Goal: Find specific page/section: Find specific page/section

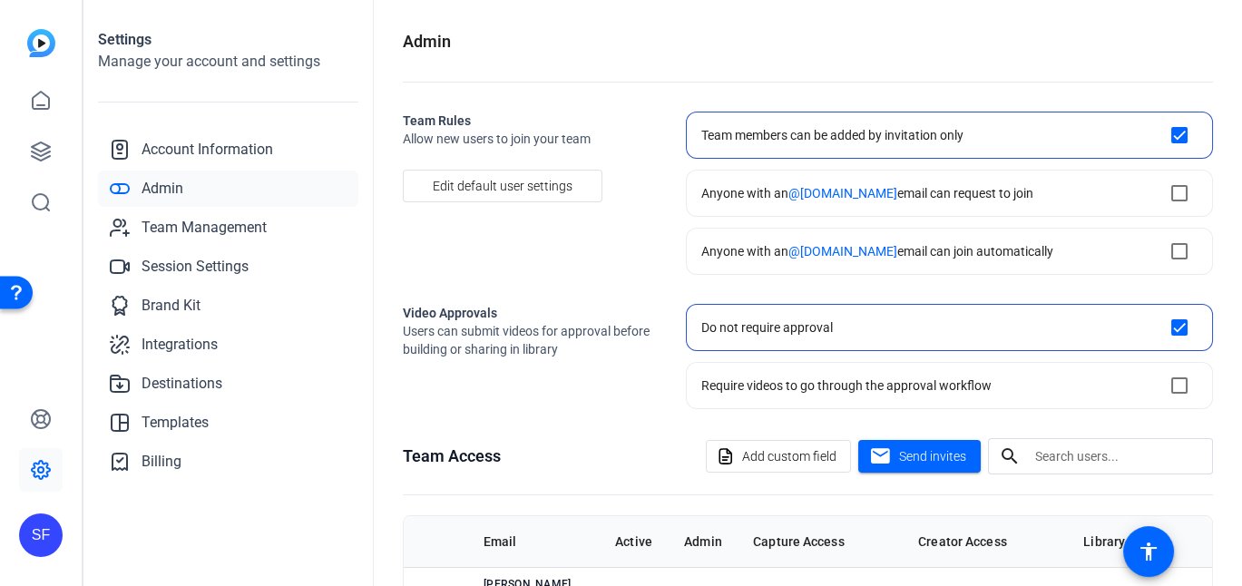
scroll to position [229, 0]
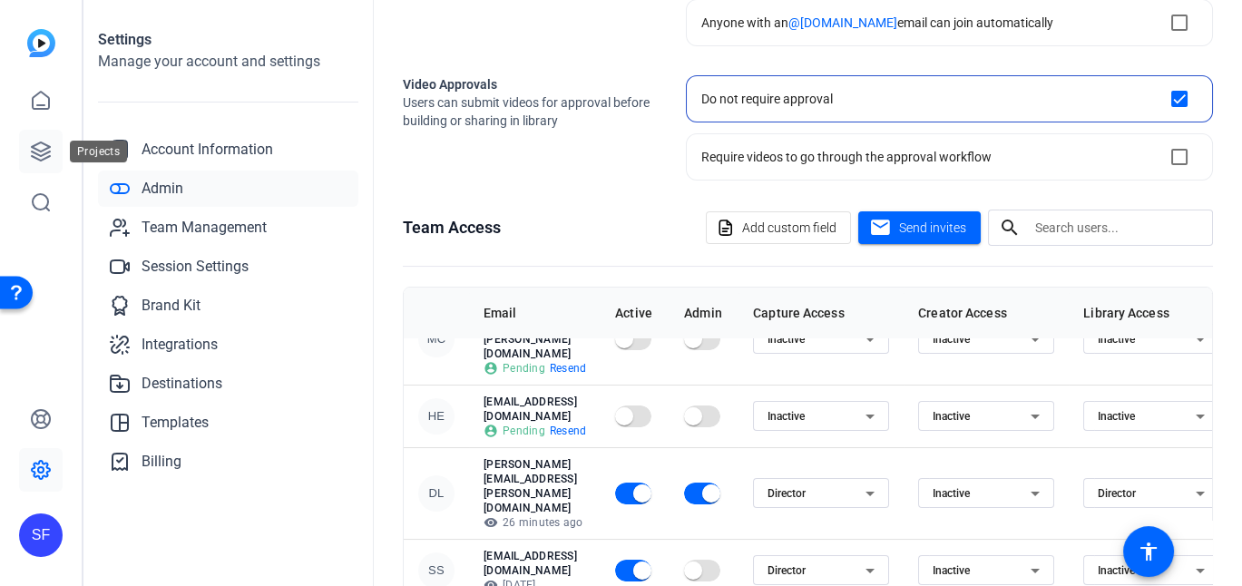
click at [49, 150] on icon at bounding box center [41, 152] width 22 height 22
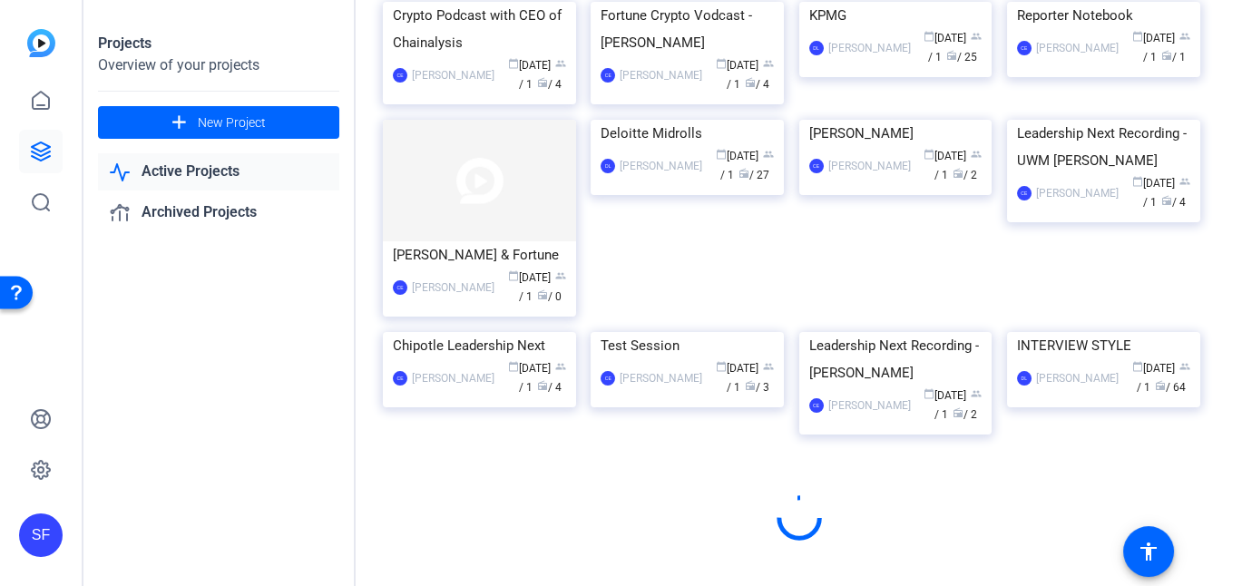
scroll to position [1047, 0]
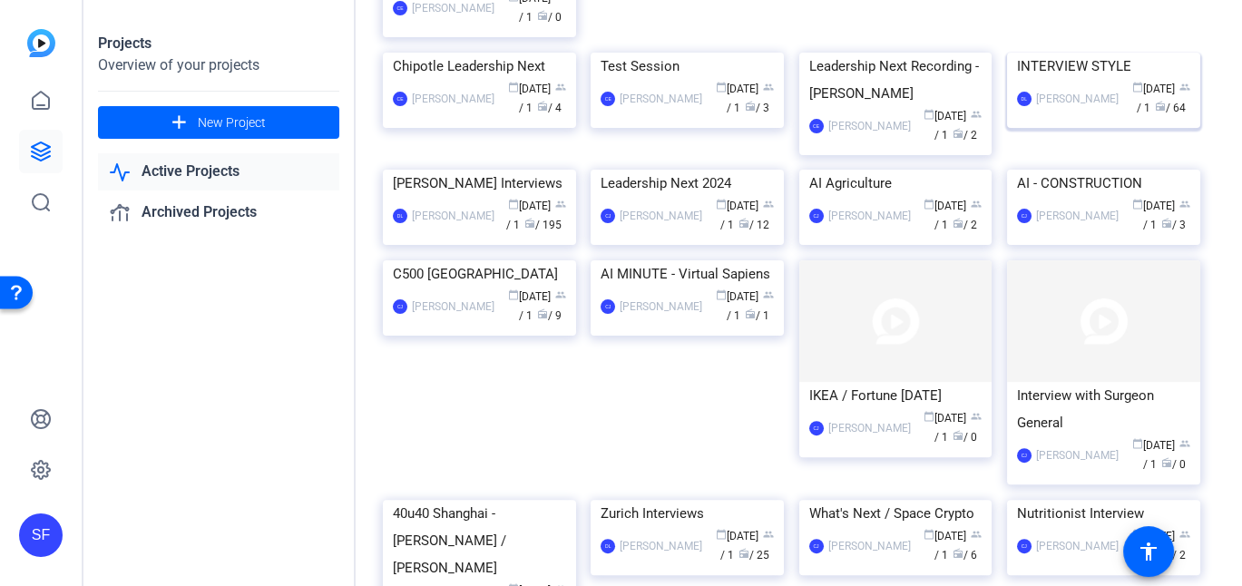
click at [1062, 80] on div "INTERVIEW STYLE" at bounding box center [1103, 66] width 173 height 27
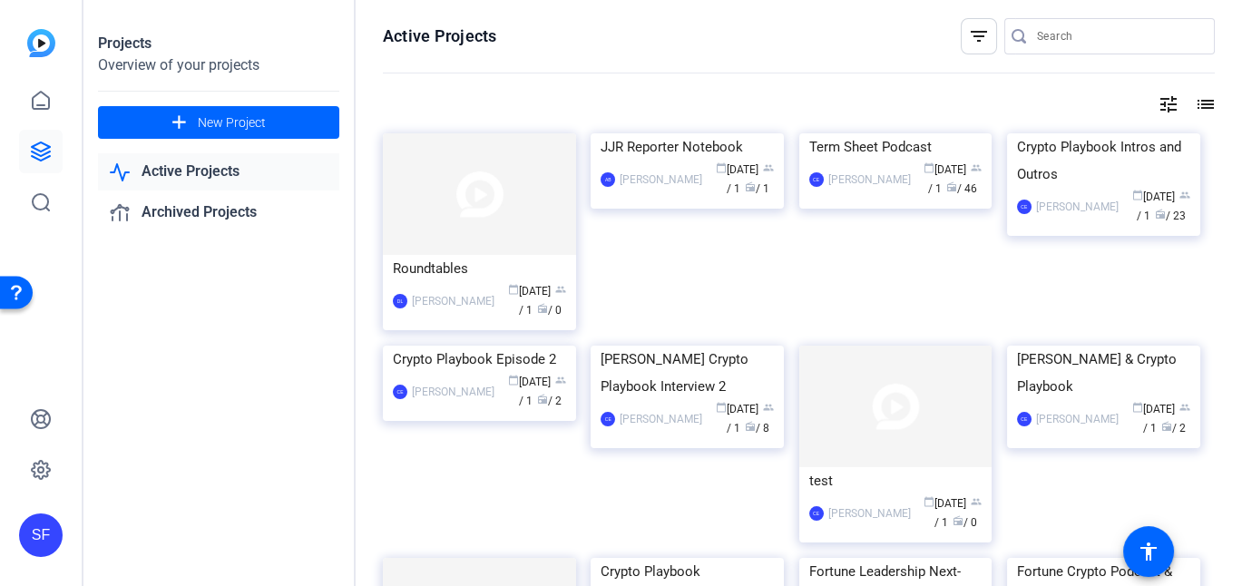
click at [1167, 110] on mat-icon "tune" at bounding box center [1169, 104] width 22 height 22
click at [1207, 106] on div at bounding box center [621, 293] width 1242 height 586
click at [1207, 107] on mat-icon "list" at bounding box center [1204, 104] width 22 height 22
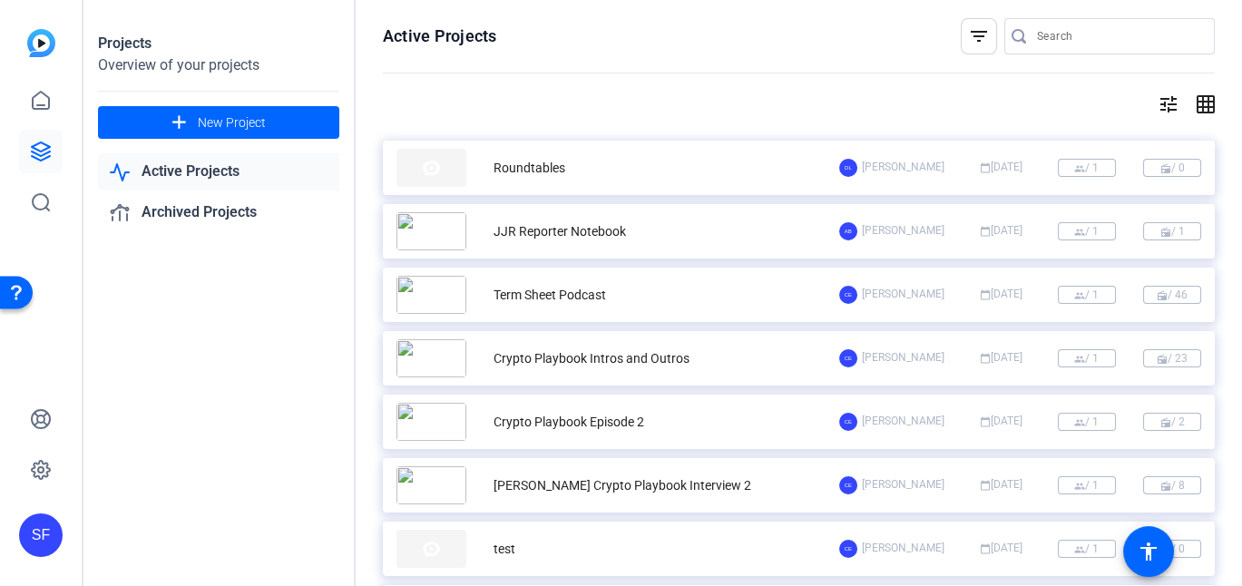
click at [1203, 103] on mat-icon "grid_on" at bounding box center [1204, 104] width 22 height 22
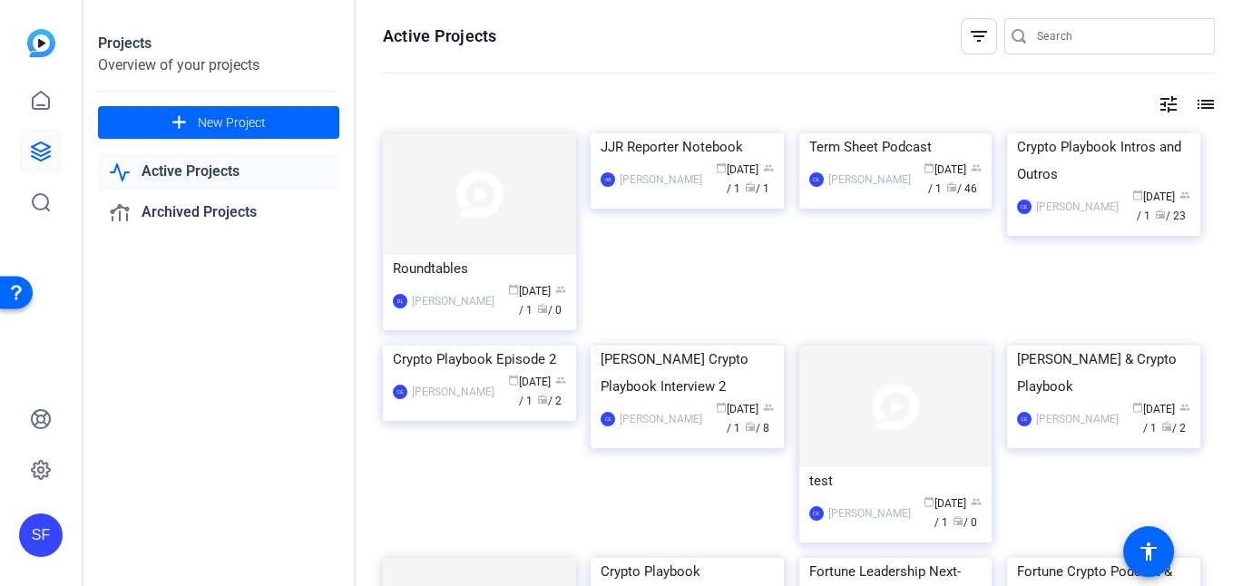
click at [983, 37] on mat-icon "filter_list" at bounding box center [979, 36] width 22 height 22
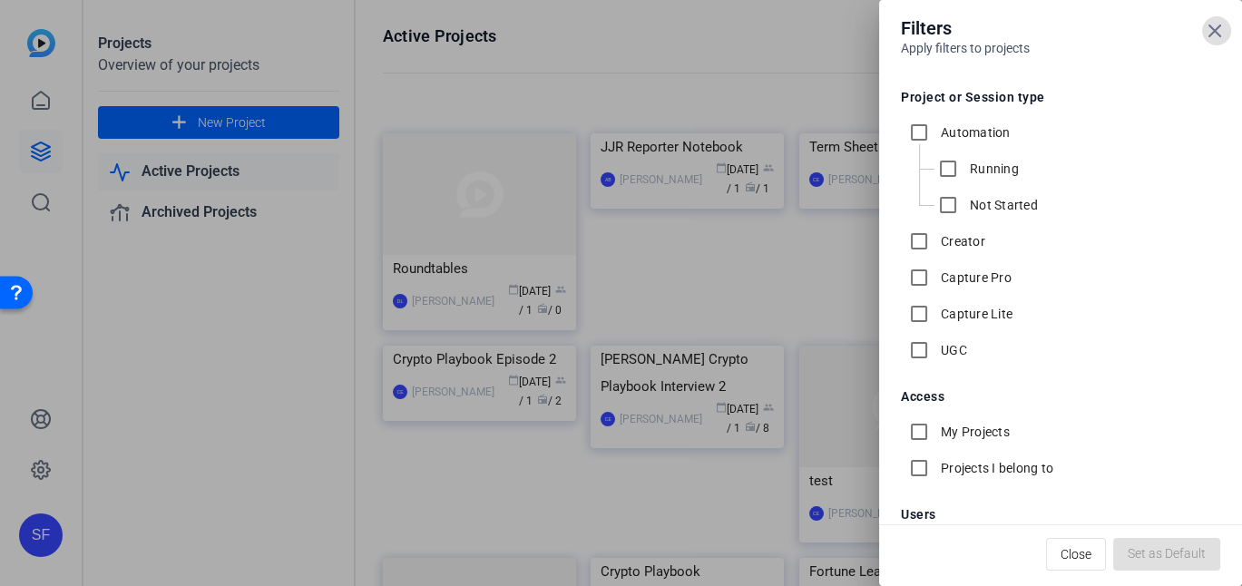
scroll to position [174, 0]
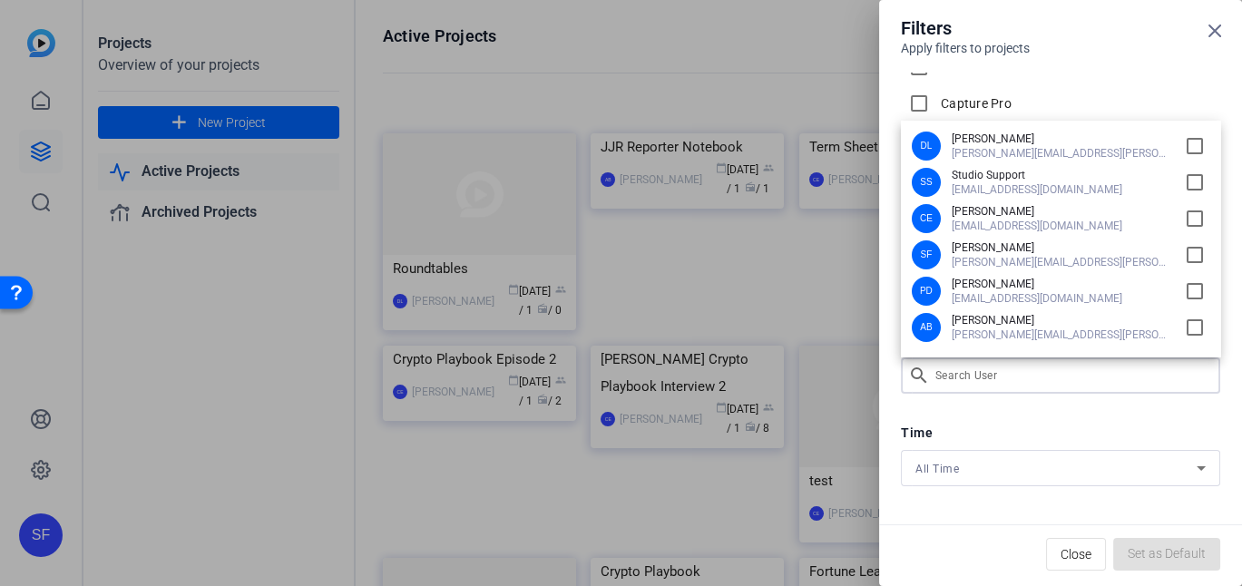
click at [993, 367] on div "Filters Apply filters to projects Project or Session type Automation Running No…" at bounding box center [621, 293] width 1242 height 586
type input "david"
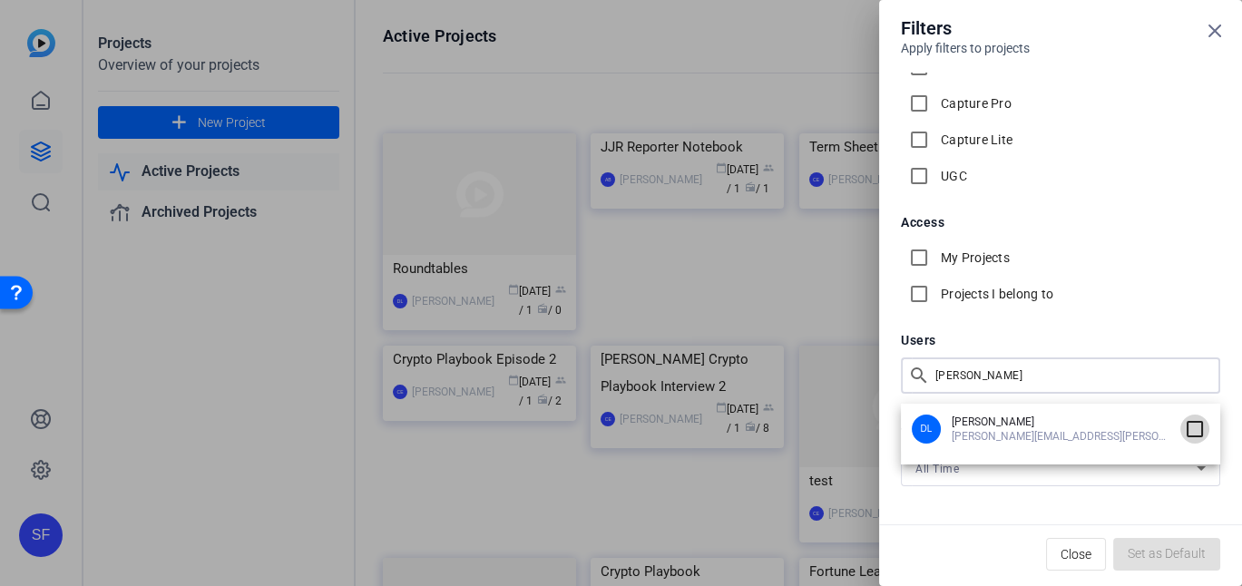
click at [1192, 426] on input "checkbox" at bounding box center [1194, 429] width 29 height 29
checkbox input "true"
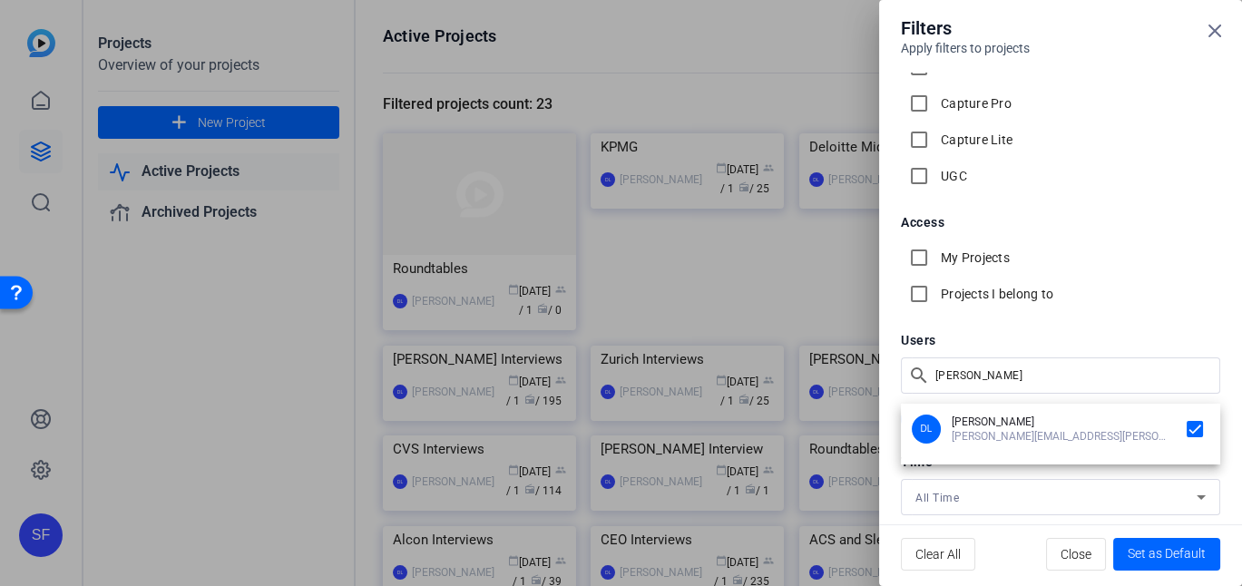
click at [1214, 32] on div at bounding box center [621, 293] width 1242 height 586
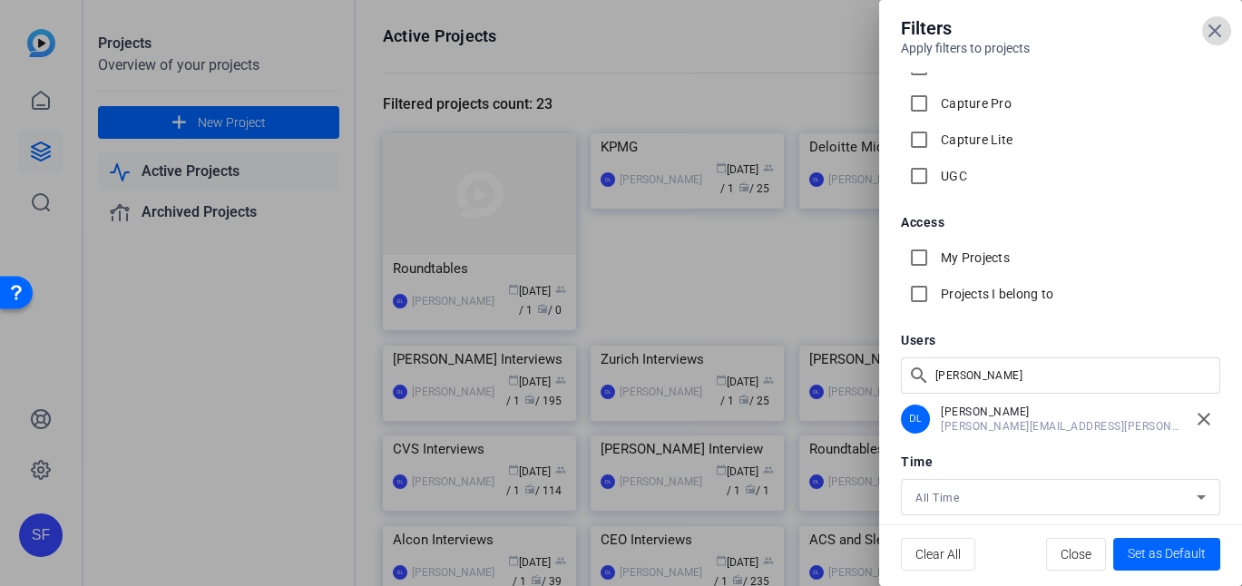
click at [1215, 38] on icon at bounding box center [1215, 31] width 22 height 22
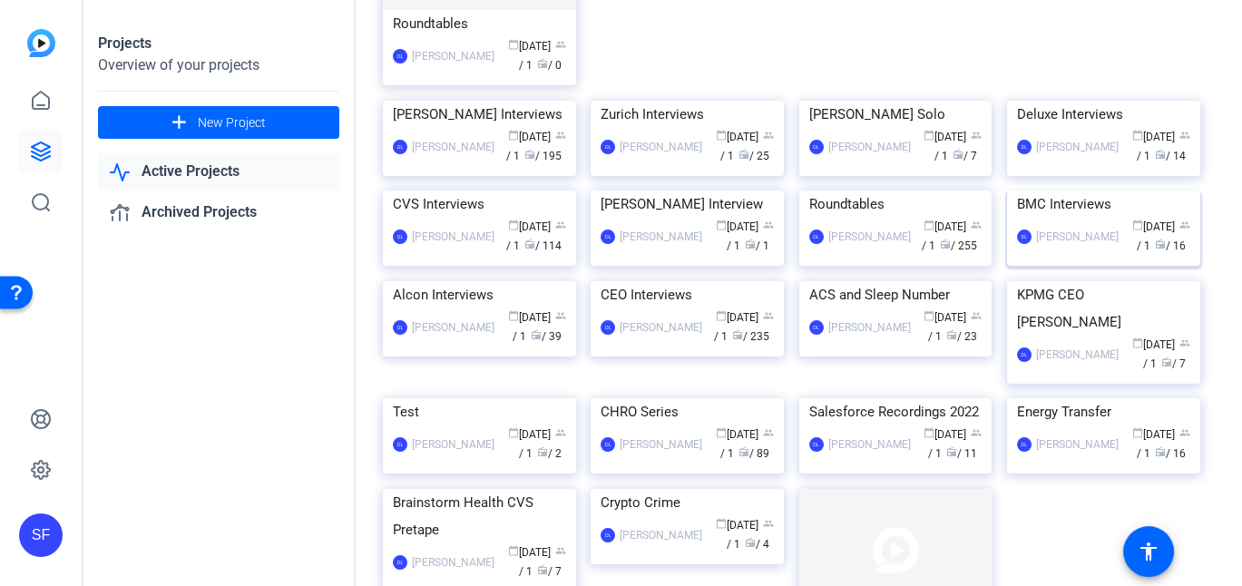
scroll to position [0, 0]
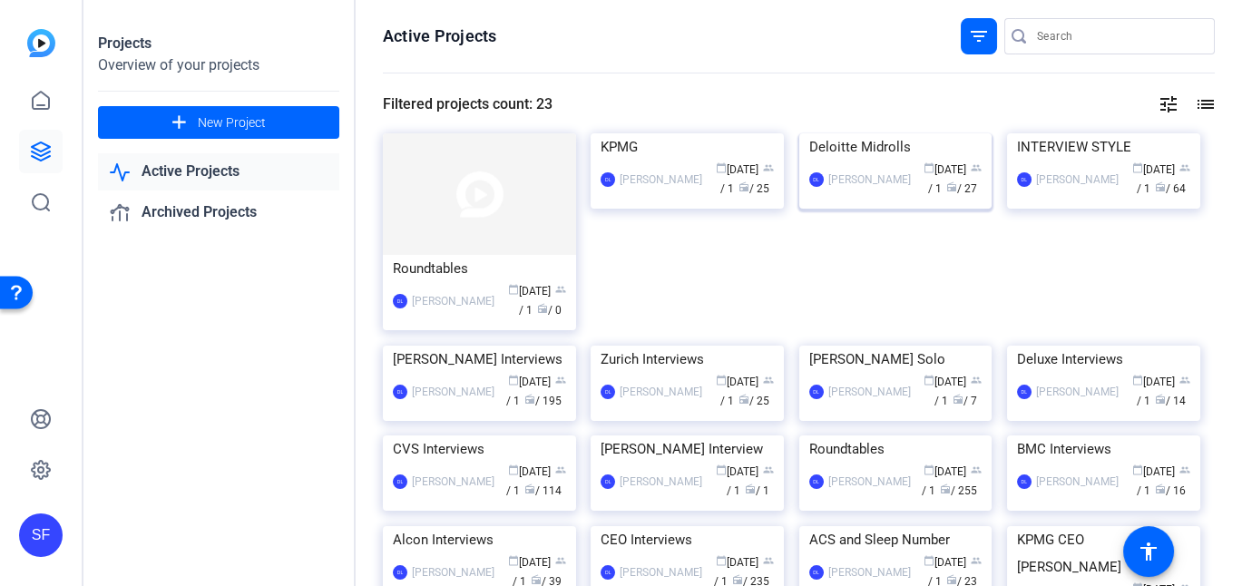
click at [884, 161] on div "Deloitte Midrolls" at bounding box center [895, 146] width 173 height 27
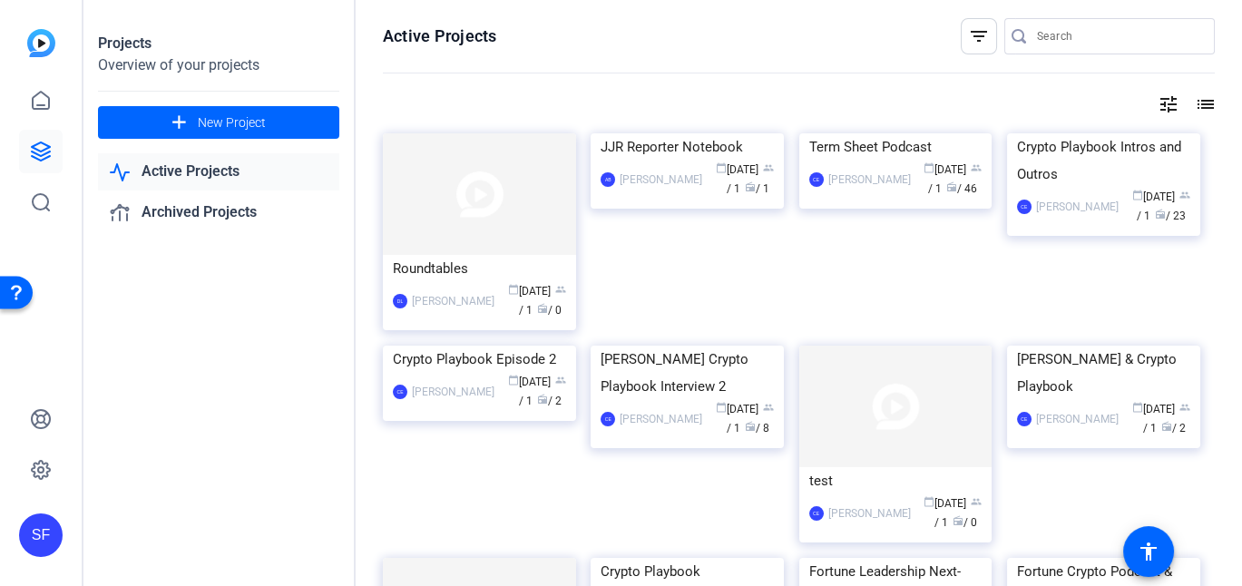
click at [974, 50] on div "filter_list" at bounding box center [979, 36] width 36 height 36
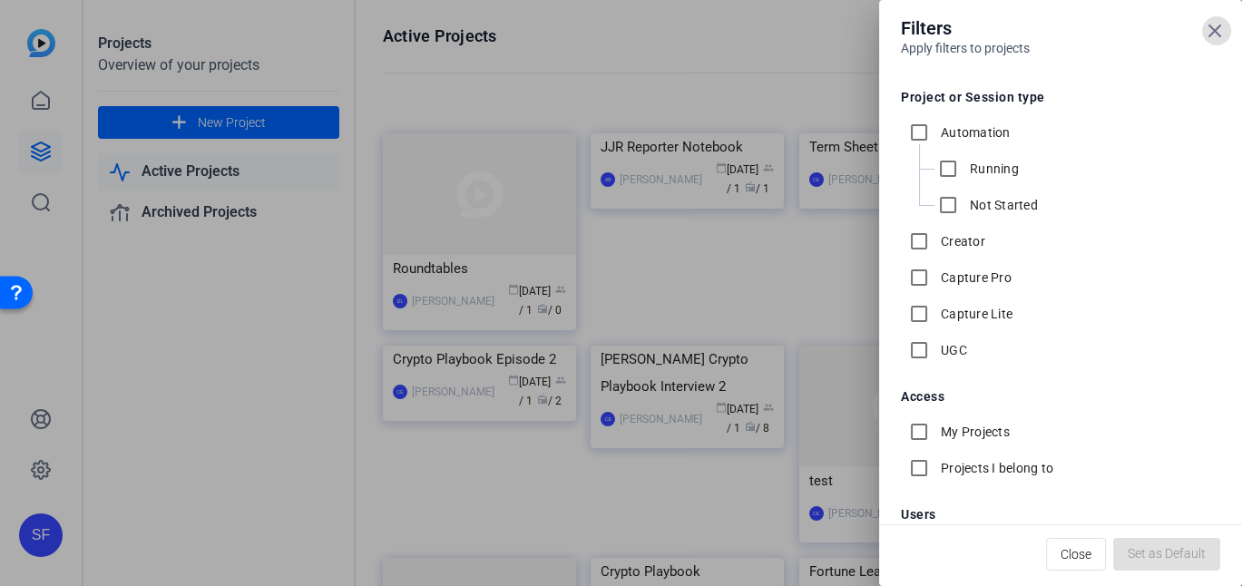
scroll to position [174, 0]
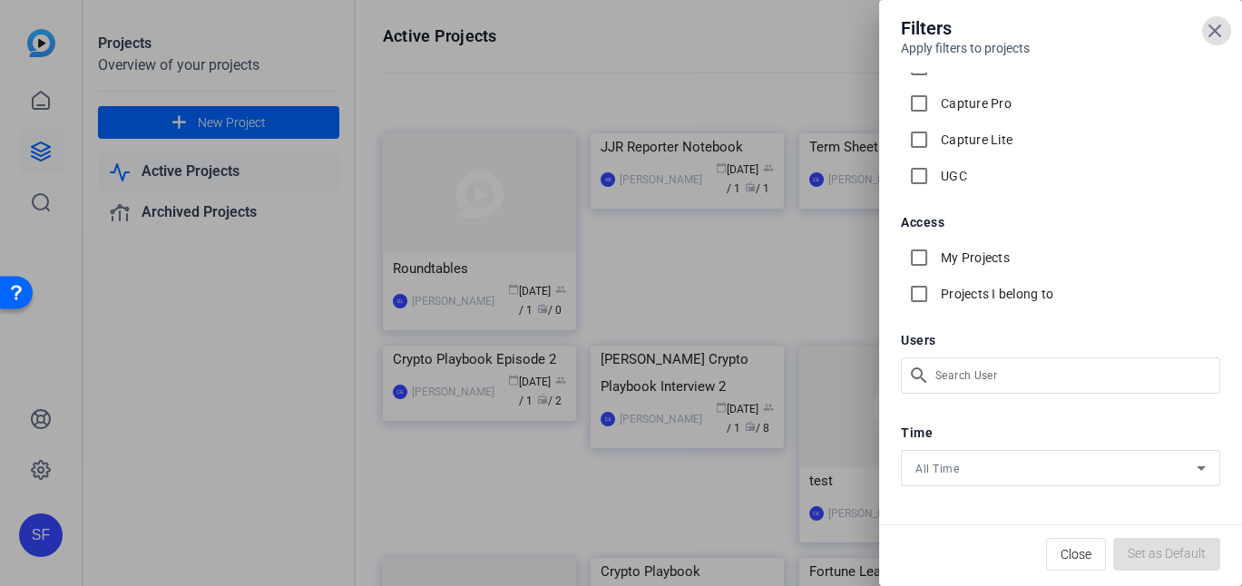
click at [959, 380] on div "Filters Apply filters to projects Project or Session type Automation Running No…" at bounding box center [621, 293] width 1242 height 586
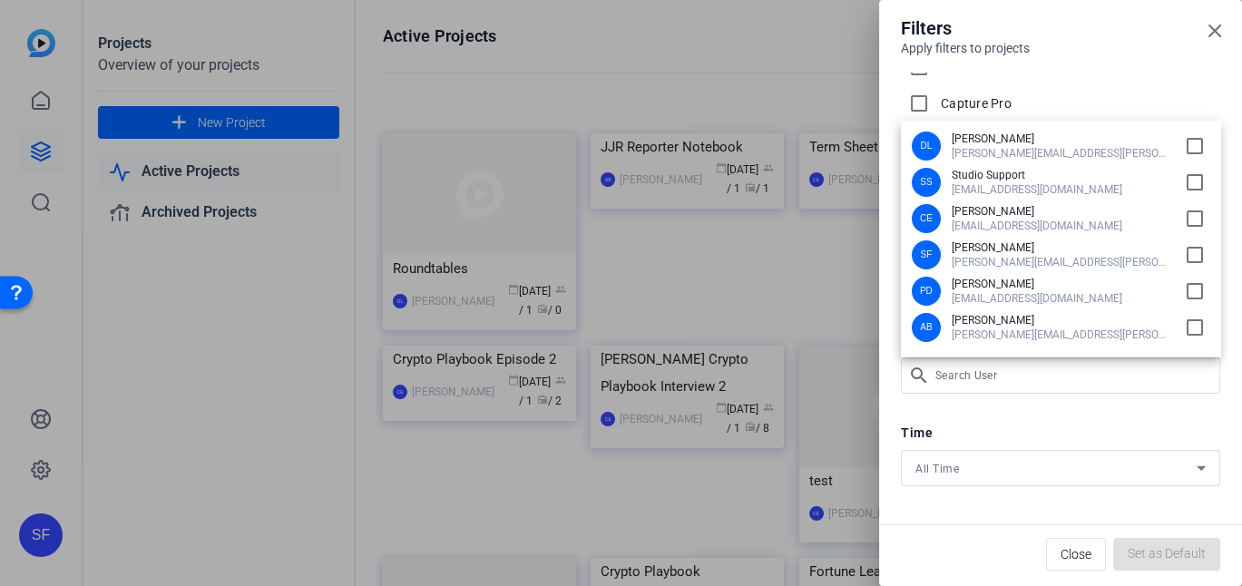
click at [1078, 145] on span "[PERSON_NAME]" at bounding box center [1061, 139] width 218 height 15
click at [1180, 149] on input "checkbox" at bounding box center [1194, 146] width 29 height 29
checkbox input "true"
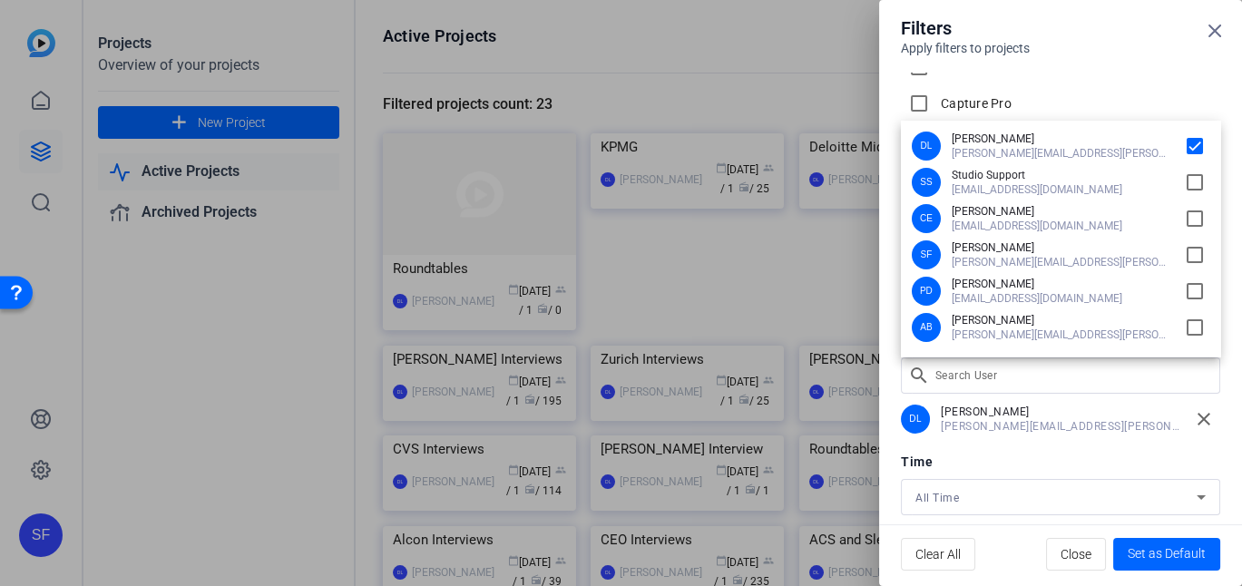
click at [1113, 444] on div at bounding box center [621, 293] width 1242 height 586
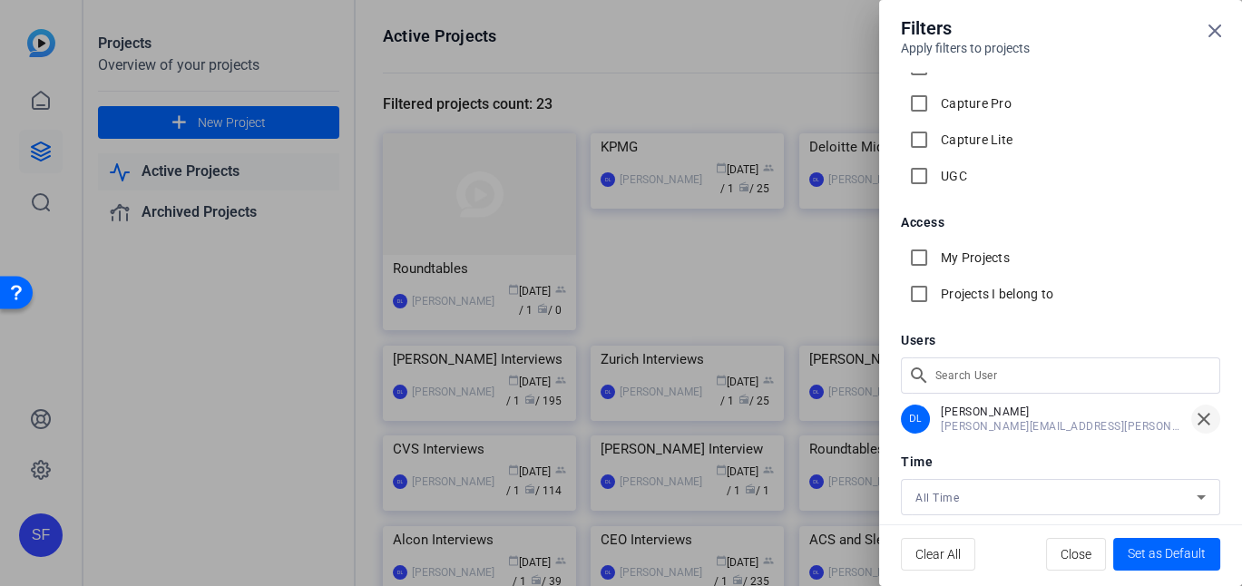
click at [1200, 419] on mat-icon "close" at bounding box center [1204, 419] width 22 height 22
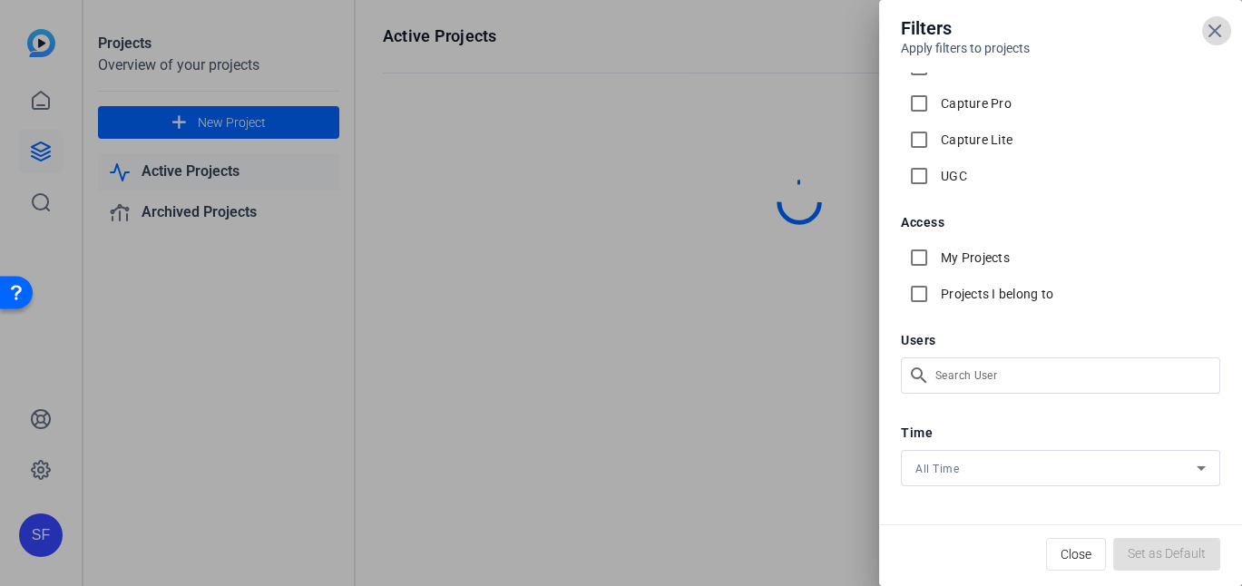
click at [1224, 30] on icon at bounding box center [1215, 31] width 22 height 22
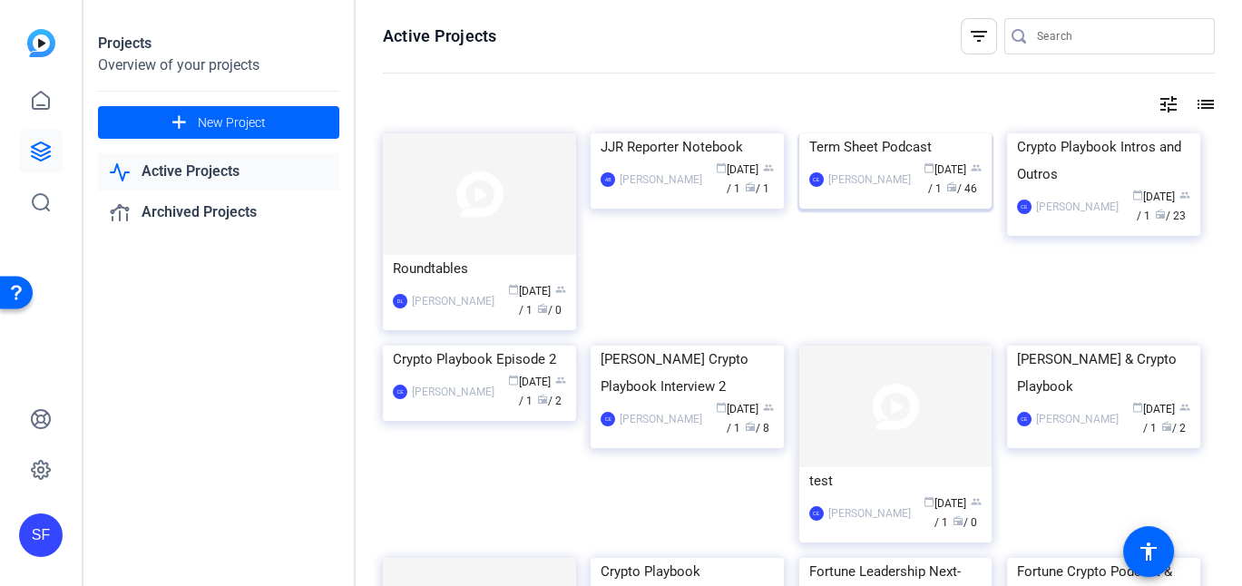
click at [896, 199] on div "CE Ceylan Ersoy calendar_today Jul 17 group / 1 radio / 46" at bounding box center [895, 180] width 173 height 38
drag, startPoint x: 907, startPoint y: 348, endPoint x: 1121, endPoint y: 245, distance: 237.8
click at [1215, 253] on div "Active Projects filter_list tune list Roundtables DL David Lennon calendar_toda…" at bounding box center [799, 293] width 886 height 586
click at [1114, 133] on img at bounding box center [1103, 133] width 193 height 0
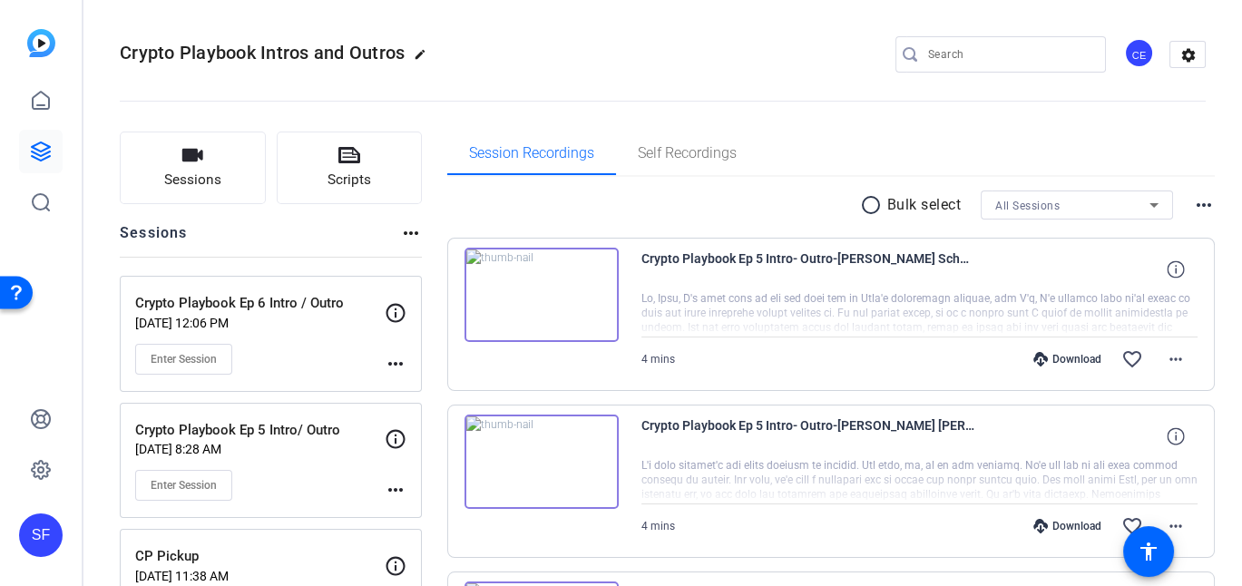
click at [1199, 217] on div "radio_button_unchecked Bulk select All Sessions more_horiz" at bounding box center [831, 205] width 768 height 29
click at [1201, 208] on mat-icon "more_horiz" at bounding box center [1204, 205] width 22 height 22
click at [1202, 207] on div at bounding box center [621, 293] width 1242 height 586
click at [201, 190] on span "Sessions" at bounding box center [192, 180] width 57 height 21
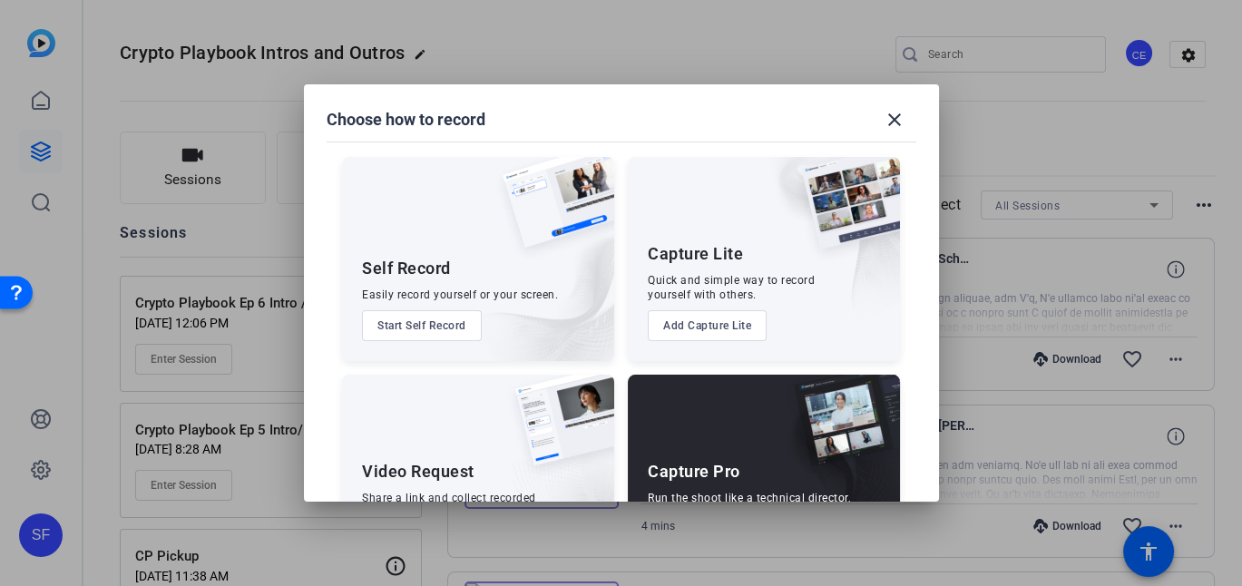
scroll to position [94, 0]
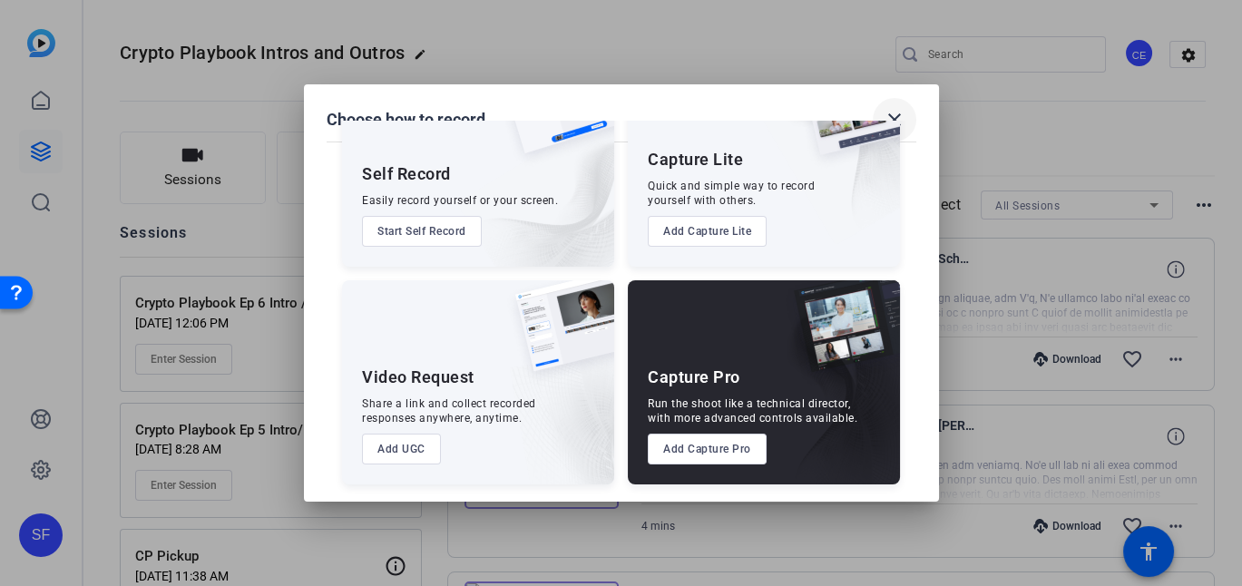
click at [898, 110] on mat-icon "close" at bounding box center [895, 120] width 22 height 22
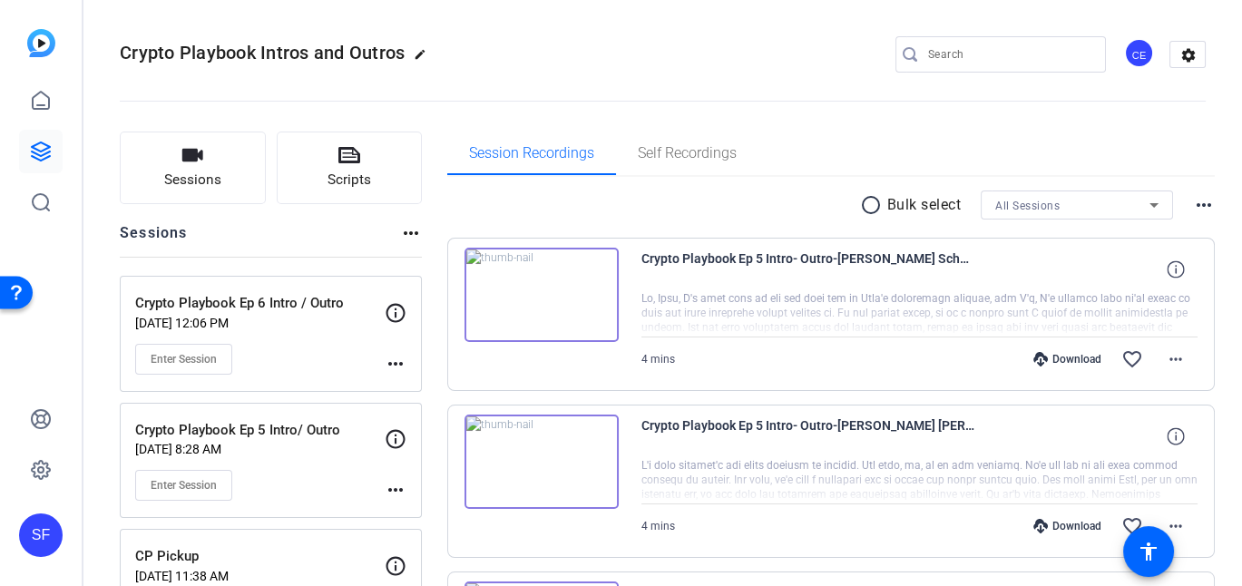
click at [406, 236] on mat-icon "more_horiz" at bounding box center [411, 233] width 22 height 22
click at [406, 236] on div at bounding box center [621, 293] width 1242 height 586
click at [44, 141] on icon at bounding box center [41, 152] width 22 height 22
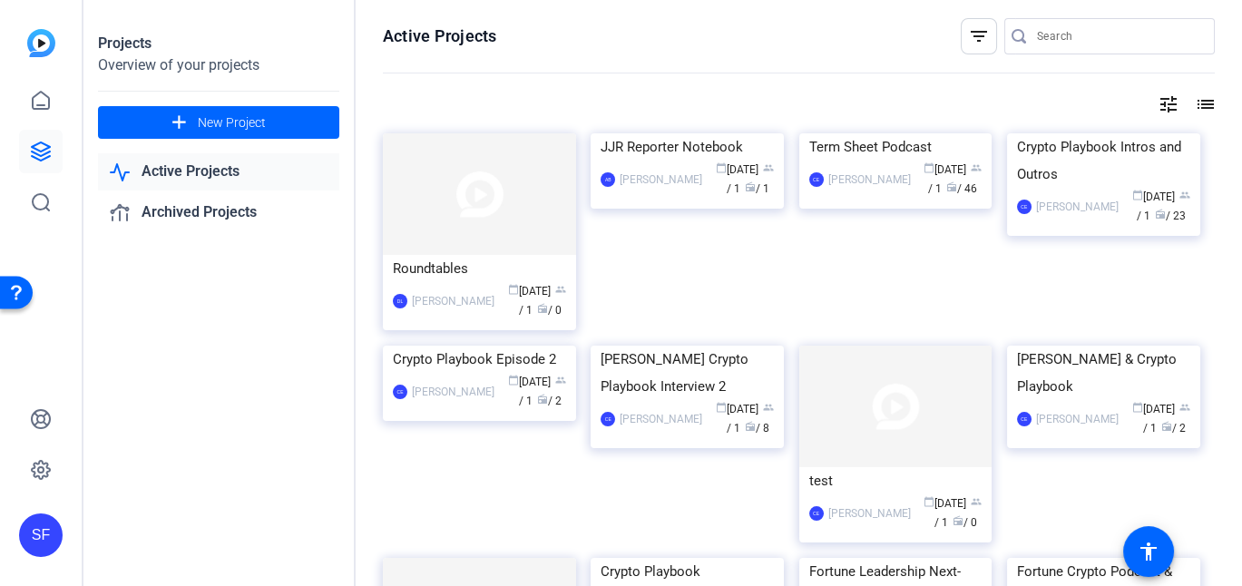
click at [231, 170] on link "Active Projects" at bounding box center [218, 171] width 241 height 37
click at [974, 40] on mat-icon "filter_list" at bounding box center [979, 36] width 22 height 22
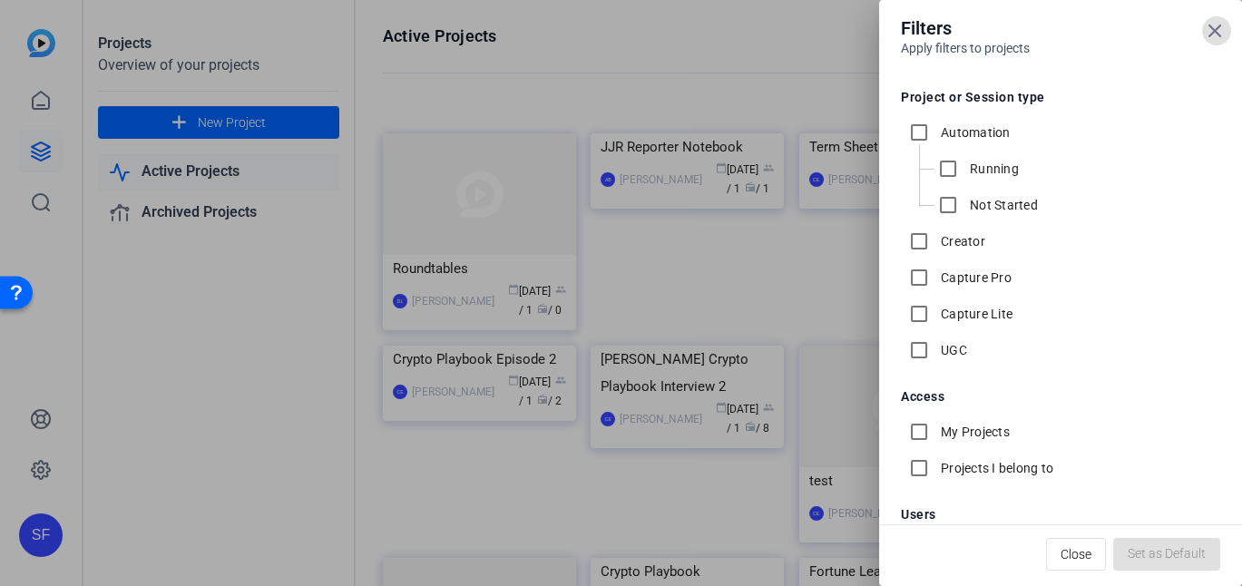
scroll to position [174, 0]
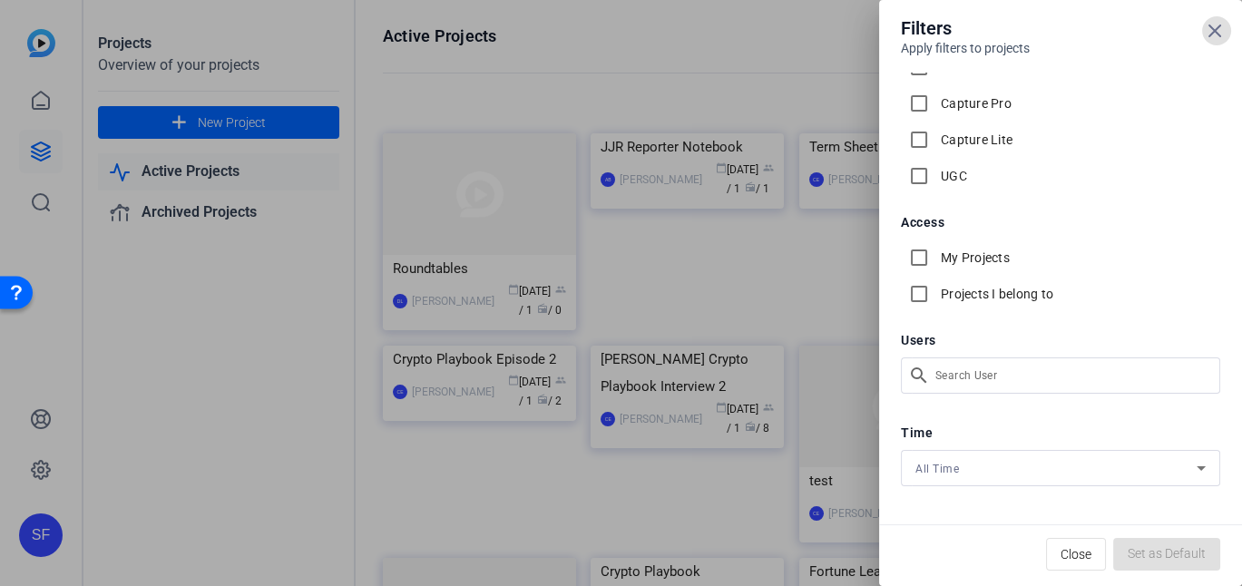
click at [1037, 371] on div "Filters Apply filters to projects Project or Session type Automation Running No…" at bounding box center [621, 293] width 1242 height 586
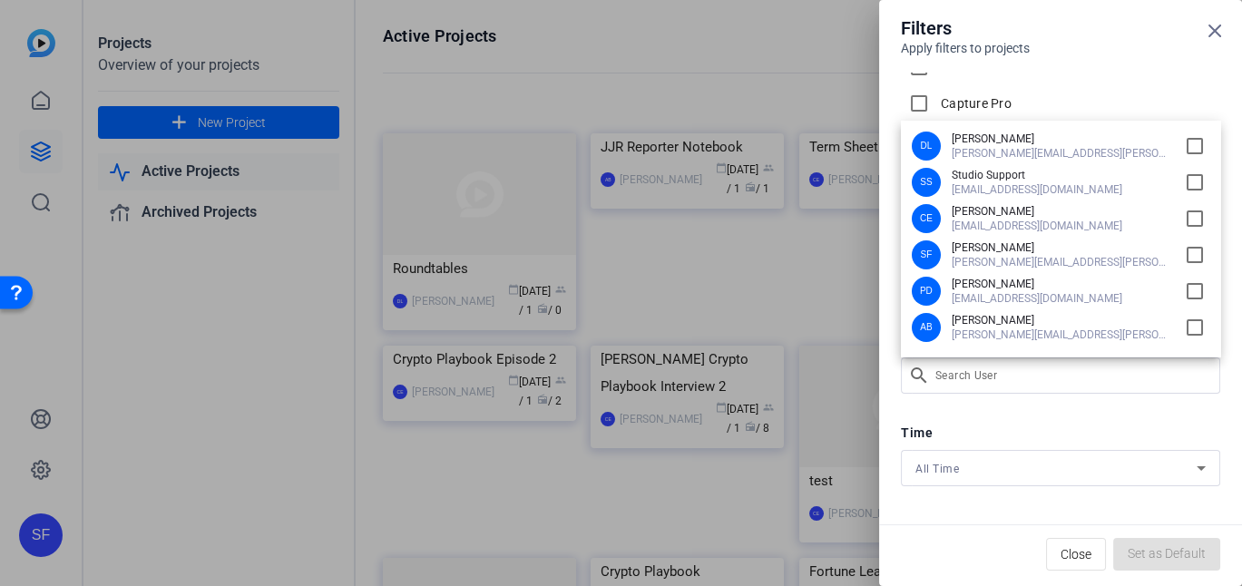
click at [1037, 154] on span "David.lennon@fortune.com" at bounding box center [1061, 153] width 218 height 15
click at [1198, 142] on input "checkbox" at bounding box center [1194, 146] width 29 height 29
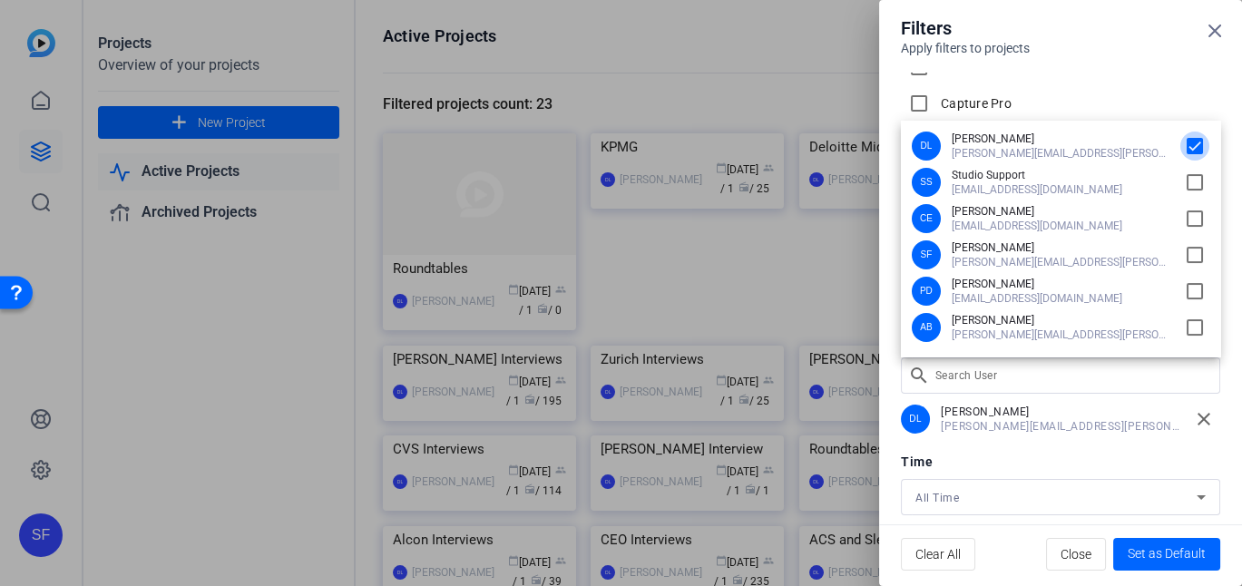
click at [1196, 146] on input "checkbox" at bounding box center [1194, 146] width 29 height 29
checkbox input "false"
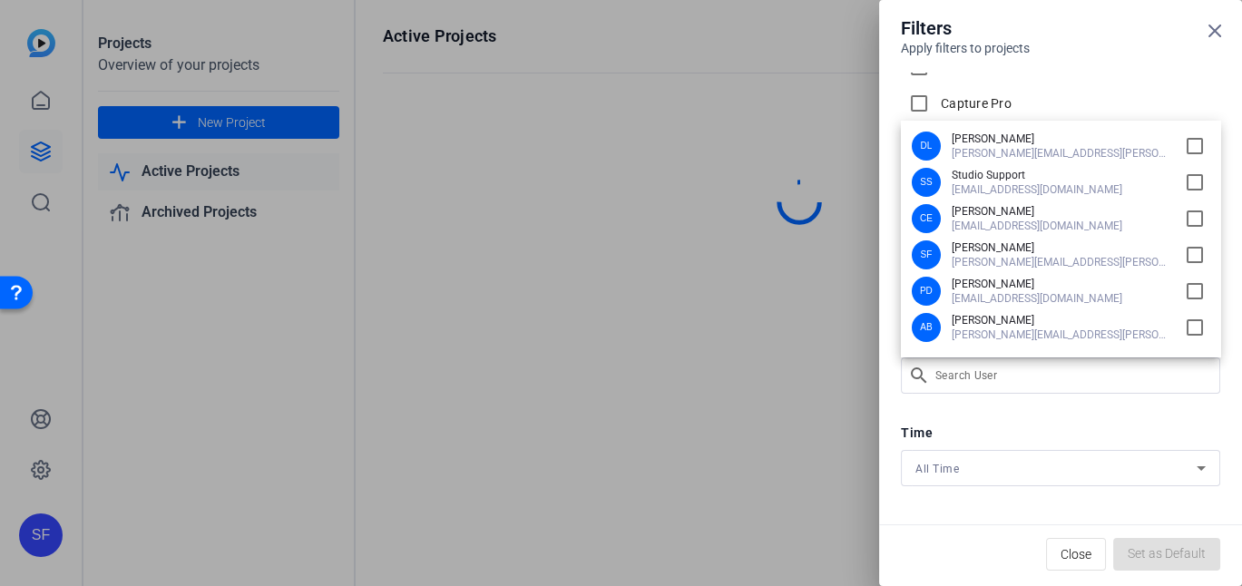
click at [1218, 29] on div at bounding box center [621, 293] width 1242 height 586
